Goal: Find specific page/section: Find specific page/section

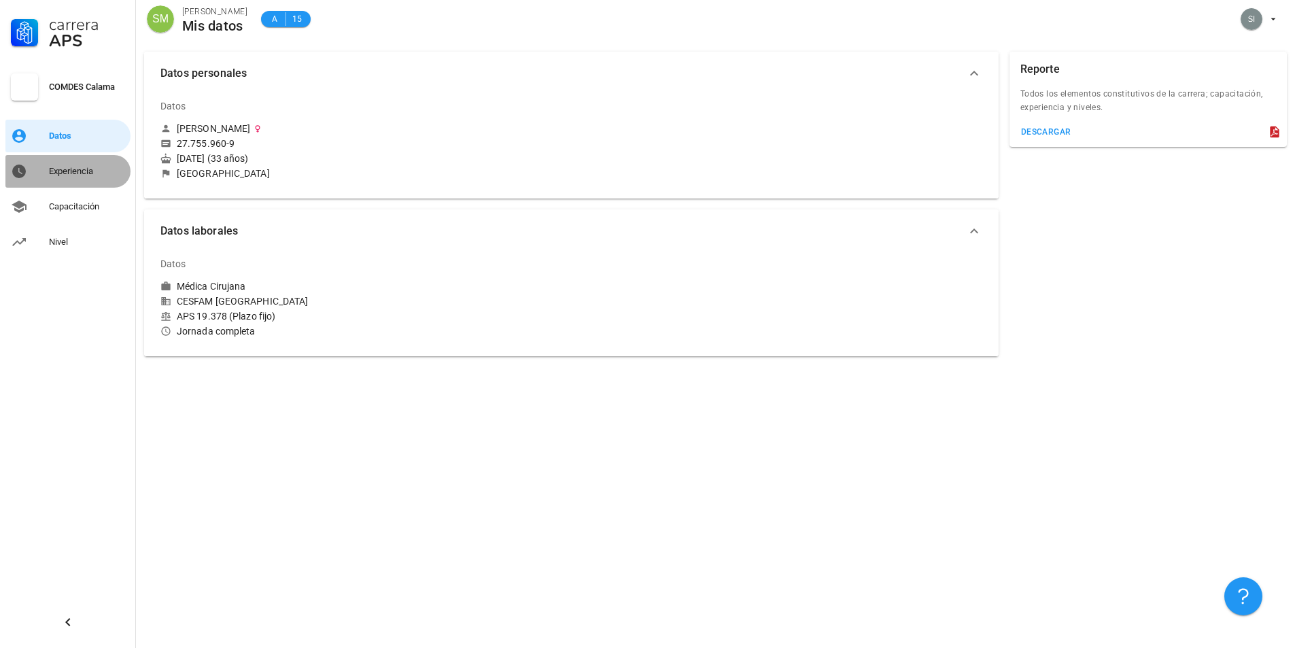
click at [63, 173] on div "Experiencia" at bounding box center [87, 171] width 76 height 11
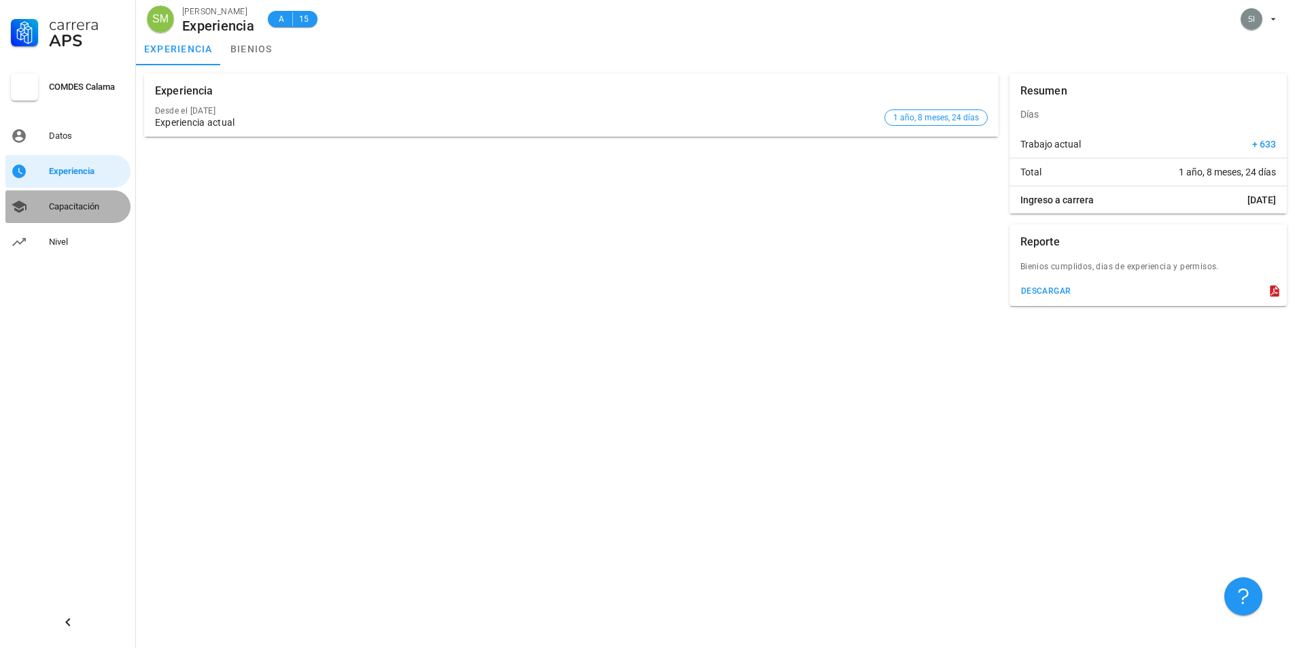
click at [56, 216] on div "Capacitación" at bounding box center [87, 207] width 76 height 22
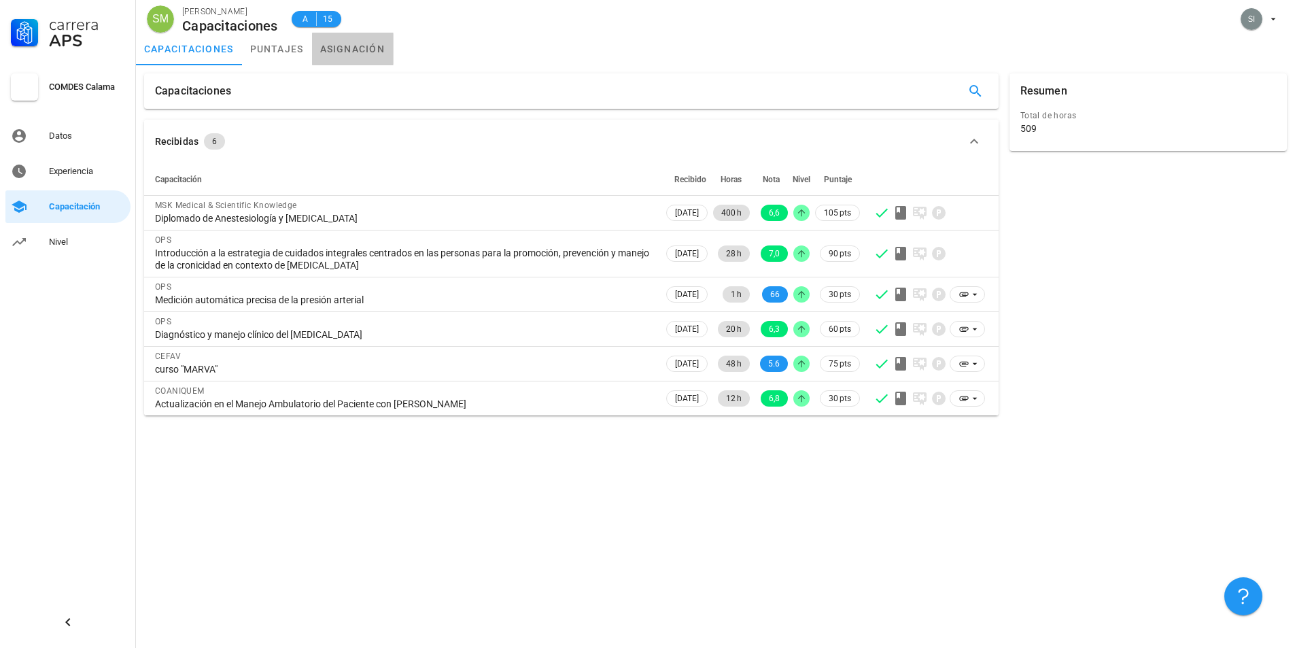
click at [360, 51] on link "asignación" at bounding box center [353, 49] width 82 height 33
